Goal: Browse casually

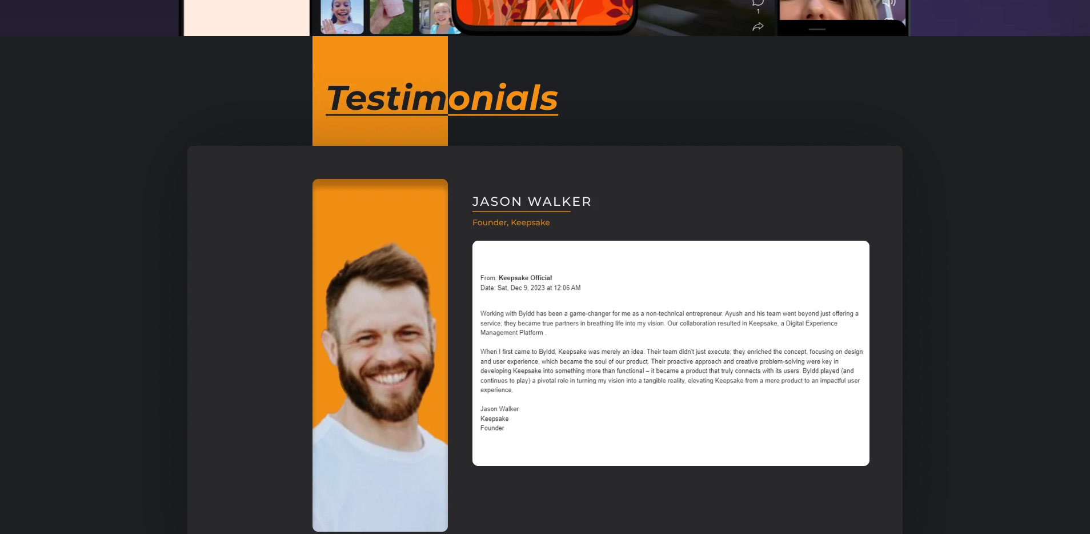
scroll to position [922, 0]
click at [529, 224] on img at bounding box center [545, 354] width 887 height 638
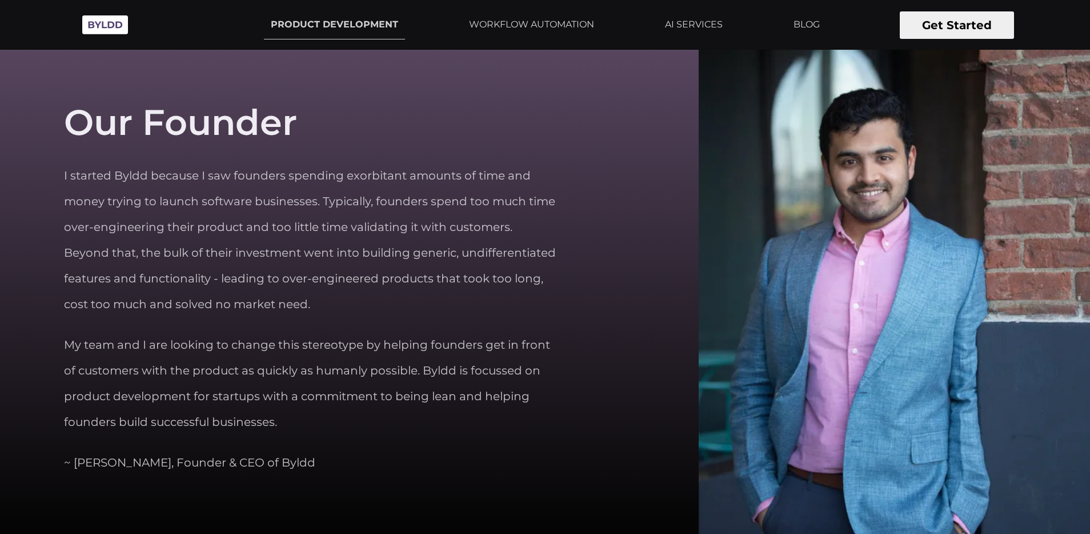
scroll to position [3633, 0]
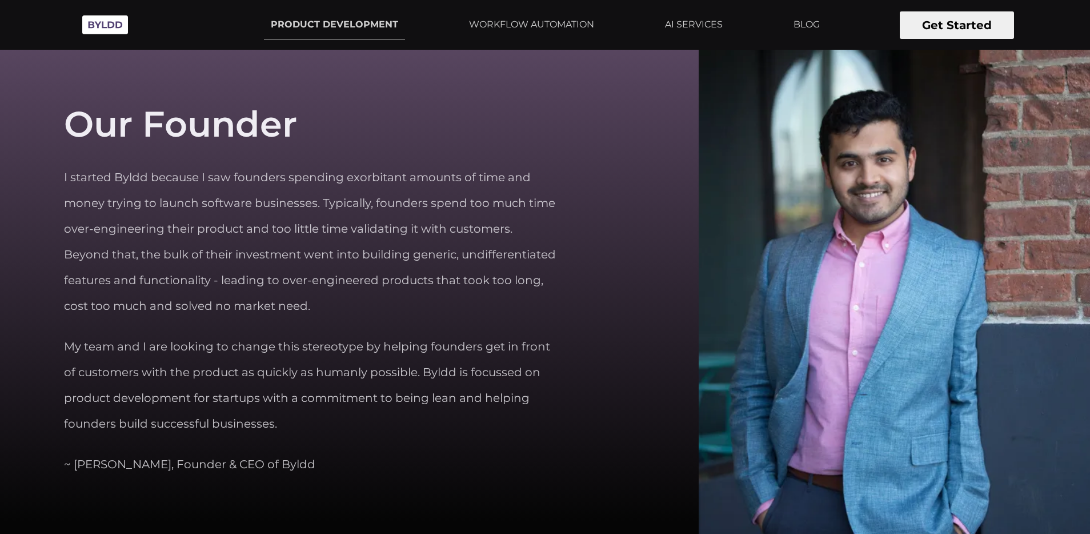
click at [206, 466] on p "~ [PERSON_NAME], Founder & CEO of Byldd" at bounding box center [189, 464] width 251 height 26
click at [250, 225] on p "I started Byldd because I saw founders spending exorbitant amounts of time and …" at bounding box center [311, 242] width 495 height 154
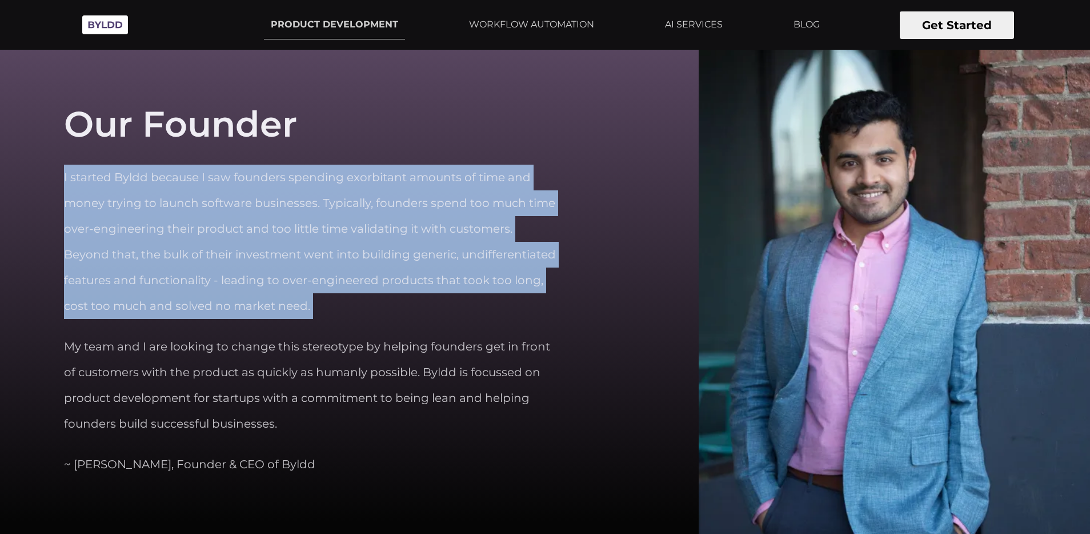
click at [310, 171] on p "I started Byldd because I saw founders spending exorbitant amounts of time and …" at bounding box center [311, 242] width 495 height 154
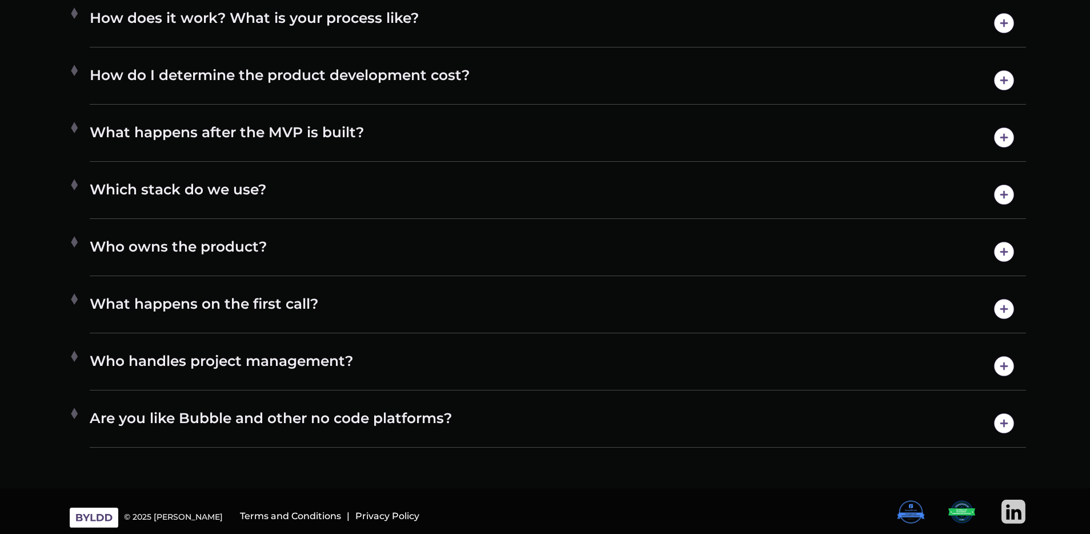
scroll to position [6635, 0]
